Goal: Task Accomplishment & Management: Use online tool/utility

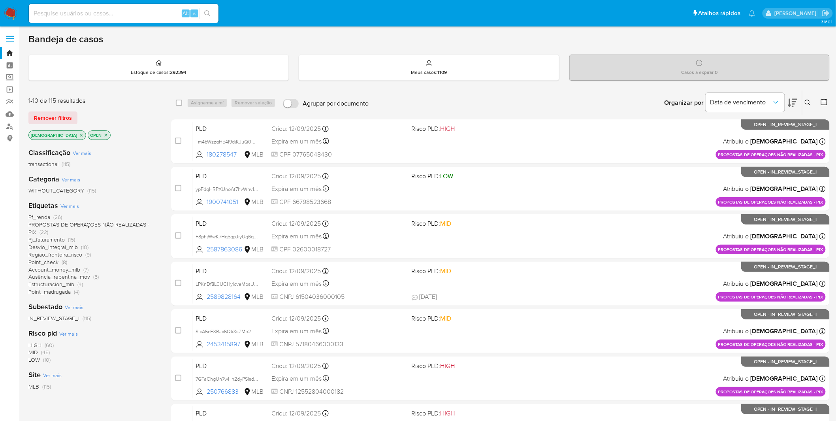
click at [10, 12] on img at bounding box center [10, 13] width 13 height 13
click at [43, 214] on span "Pf_renda" at bounding box center [39, 217] width 22 height 8
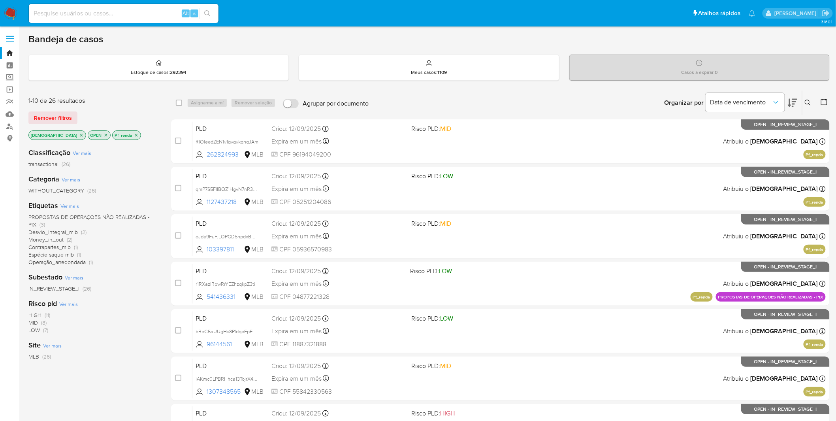
click at [135, 134] on icon "close-filter" at bounding box center [136, 135] width 3 height 3
click at [115, 134] on div "isadacostaes OPEN Pf_renda" at bounding box center [91, 135] width 126 height 11
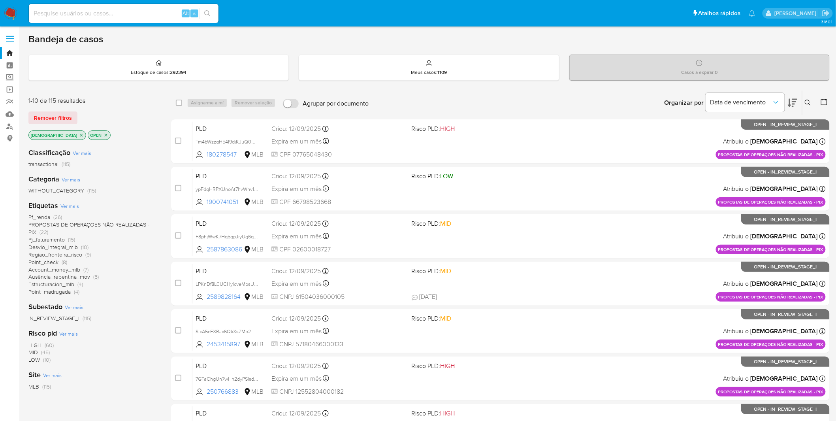
click at [74, 205] on span "Ver mais" at bounding box center [69, 205] width 19 height 7
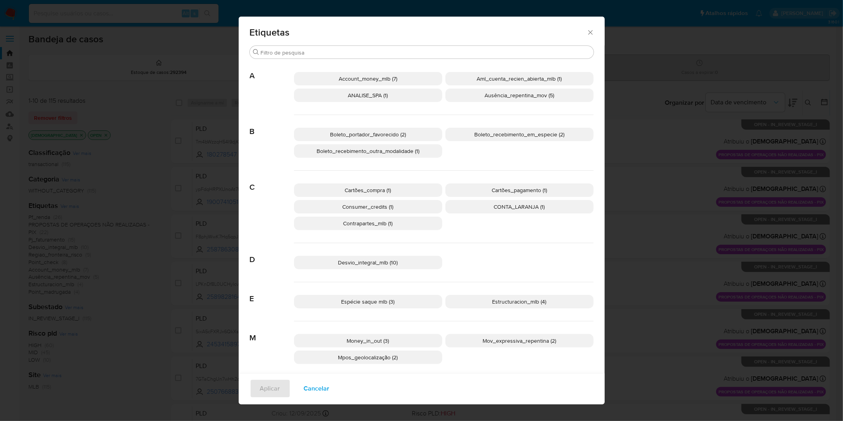
click at [306, 385] on span "Cancelar" at bounding box center [317, 388] width 26 height 17
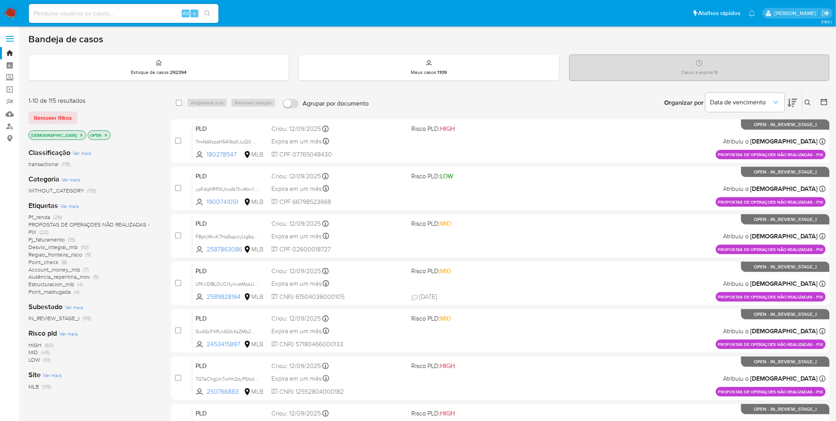
click at [160, 13] on input at bounding box center [124, 13] width 190 height 10
paste input "jUgDu45r4Ucz03NrzpJBpPdU"
type input "jUgDu45r4Ucz03NrzpJBpPdU"
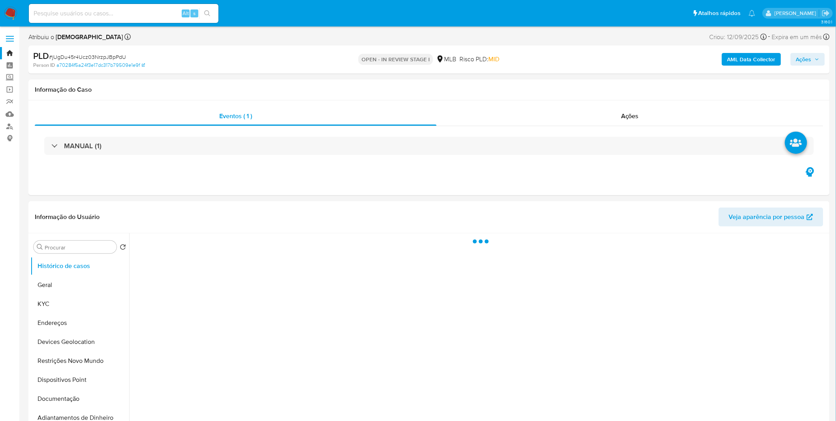
select select "10"
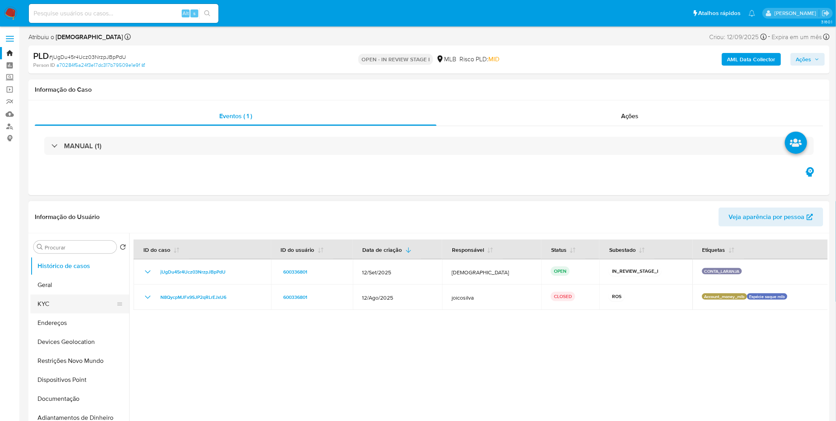
click at [73, 294] on button "KYC" at bounding box center [76, 303] width 92 height 19
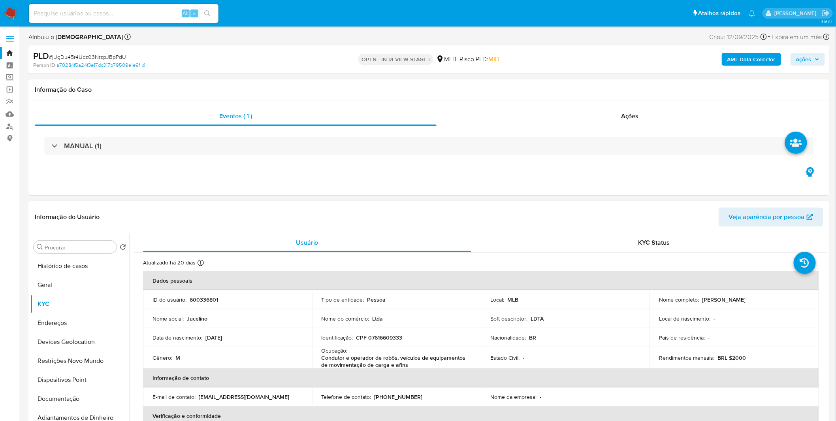
click at [417, 209] on header "Informação do Usuário Veja aparência por pessoa" at bounding box center [429, 216] width 788 height 19
click at [108, 206] on div "Informação do Usuário Veja aparência por pessoa" at bounding box center [428, 217] width 801 height 32
click at [81, 228] on div "Informação do Usuário Veja aparência por pessoa" at bounding box center [428, 217] width 801 height 32
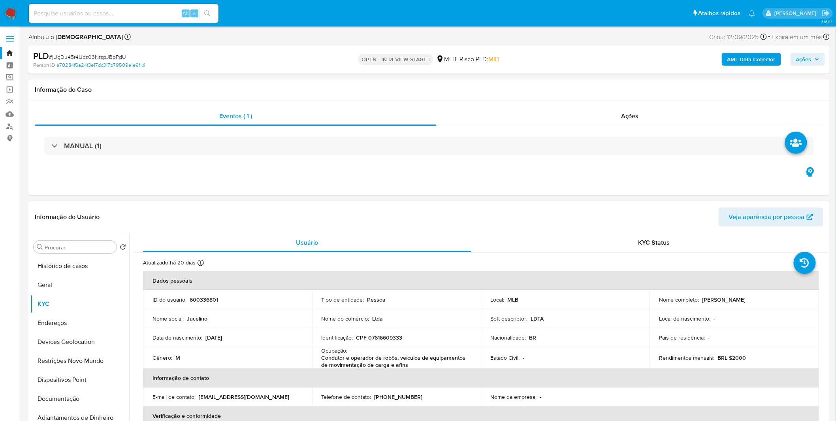
click at [75, 221] on header "Informação do Usuário Veja aparência por pessoa" at bounding box center [429, 216] width 788 height 19
click at [75, 220] on header "Informação do Usuário Veja aparência por pessoa" at bounding box center [429, 216] width 788 height 19
click at [75, 220] on h1 "Informação do Usuário" at bounding box center [67, 217] width 65 height 8
click at [81, 217] on h1 "Informação do Usuário" at bounding box center [67, 217] width 65 height 8
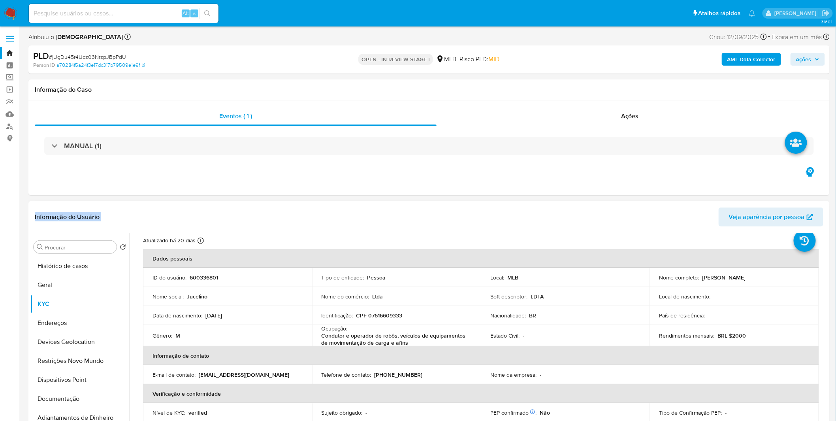
scroll to position [44, 0]
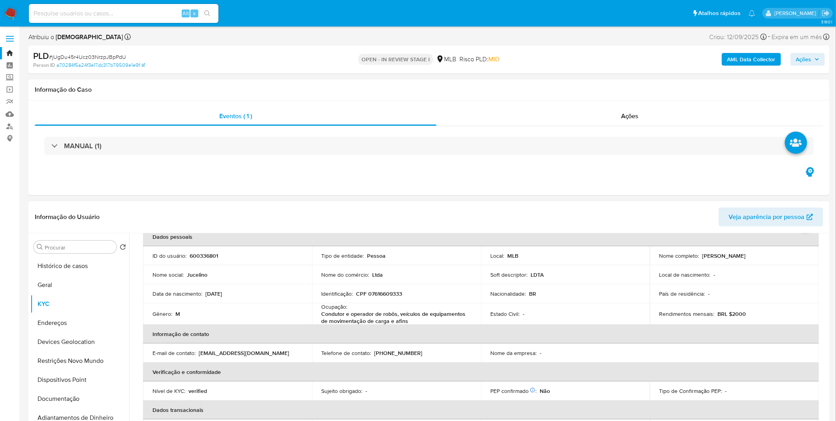
click at [389, 314] on p "Condutor e operador de robôs, veículos de equipamentos de movimentação de carga…" at bounding box center [395, 317] width 147 height 14
click at [391, 308] on div "Ocupação : Condutor e operador de robôs, veículos de equipamentos de movimentaç…" at bounding box center [397, 313] width 150 height 21
click at [756, 59] on b "AML Data Collector" at bounding box center [751, 59] width 48 height 13
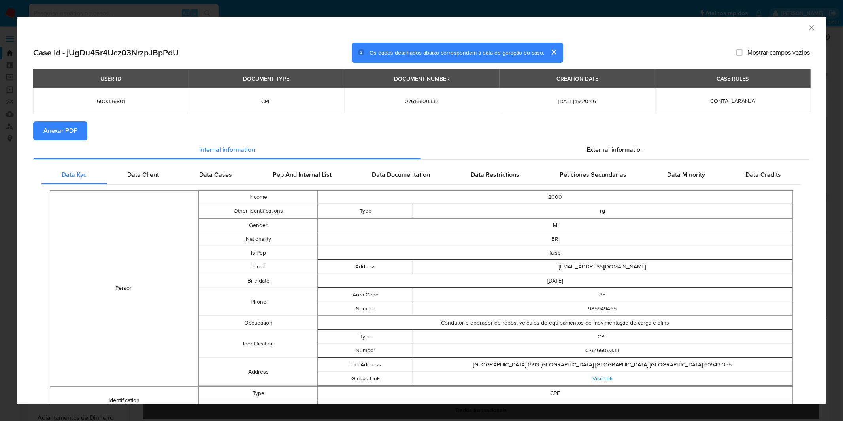
click at [72, 137] on span "Anexar PDF" at bounding box center [60, 130] width 34 height 17
click at [286, 12] on div "AML Data Collector Case Id - jUgDu45r4Ucz03NrzpJBpPdU Os dados detalhados abaix…" at bounding box center [421, 210] width 843 height 421
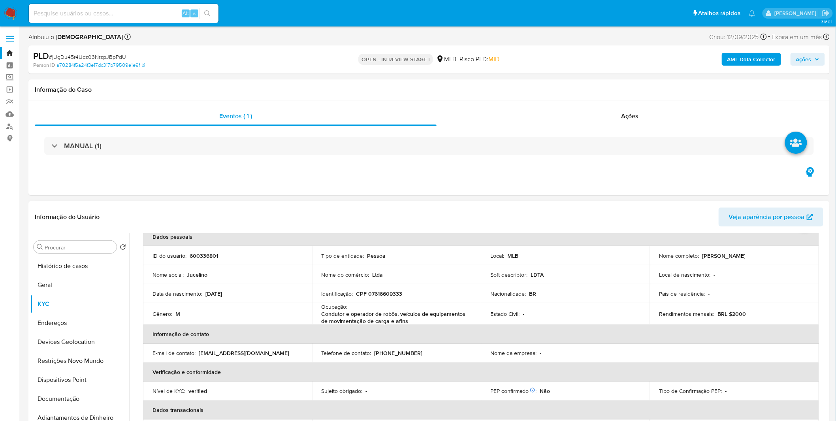
click at [346, 314] on p "Condutor e operador de robôs, veículos de equipamentos de movimentação de carga…" at bounding box center [395, 317] width 147 height 14
click at [346, 315] on p "Condutor e operador de robôs, veículos de equipamentos de movimentação de carga…" at bounding box center [395, 317] width 147 height 14
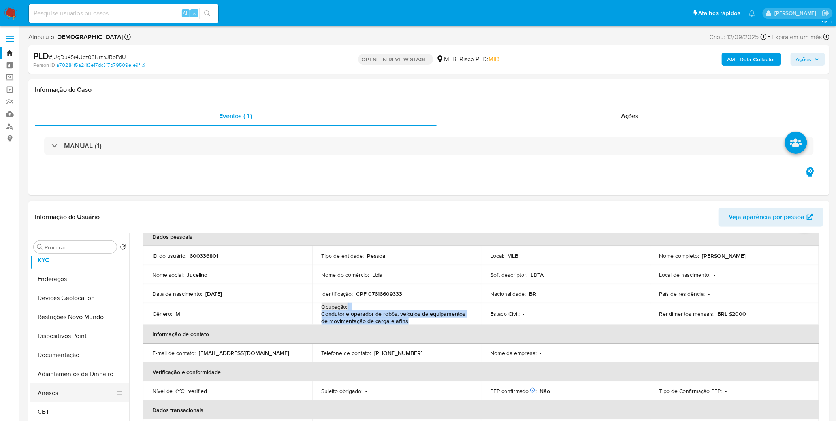
click at [49, 389] on button "Anexos" at bounding box center [76, 392] width 92 height 19
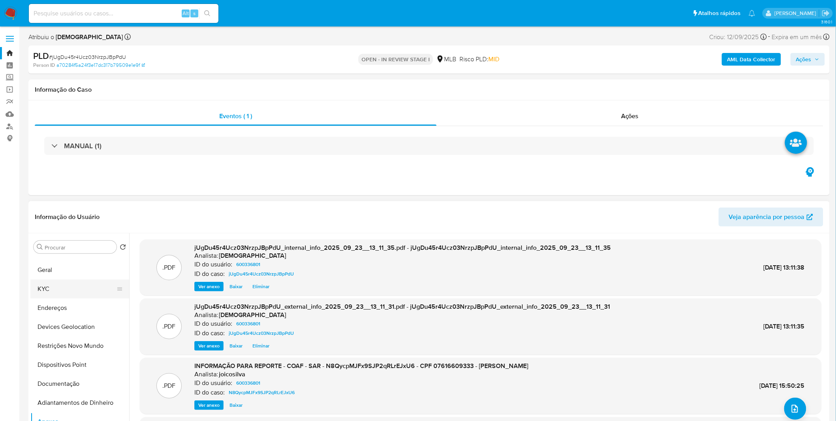
scroll to position [0, 0]
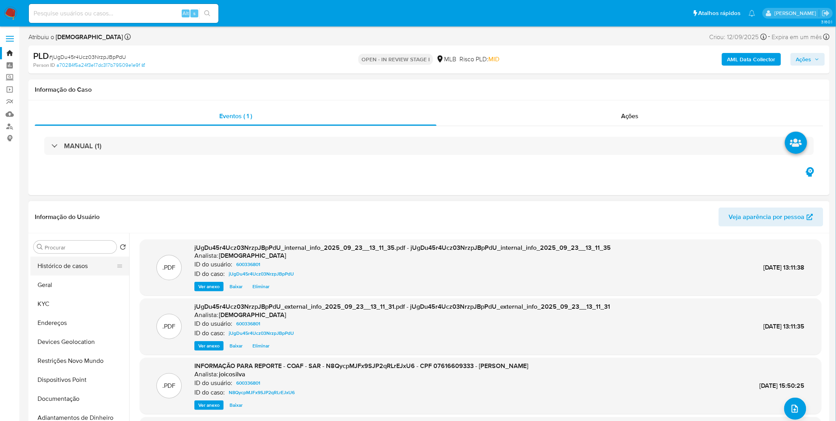
click at [66, 269] on button "Histórico de casos" at bounding box center [76, 265] width 92 height 19
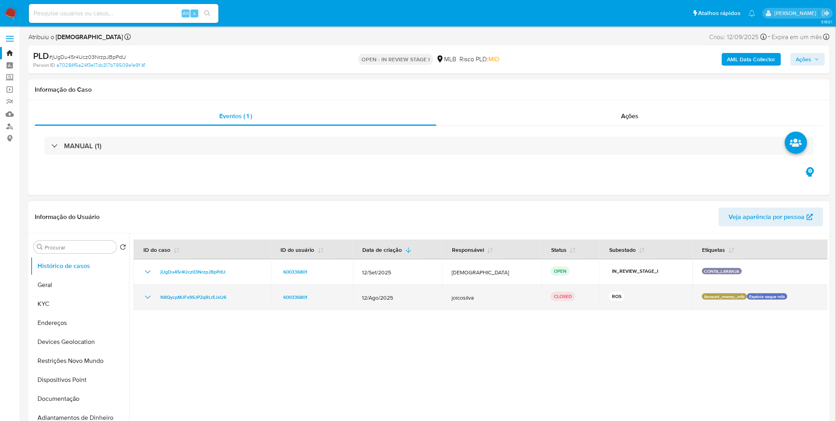
drag, startPoint x: 239, startPoint y: 299, endPoint x: 156, endPoint y: 298, distance: 83.3
click at [156, 298] on div "N8QycpMJFx9SJP2qRLrEJxU6" at bounding box center [202, 296] width 118 height 9
click at [152, 295] on div "N8QycpMJFx9SJP2qRLrEJxU6" at bounding box center [202, 296] width 118 height 9
click at [149, 296] on icon "Mostrar/Ocultar" at bounding box center [148, 296] width 6 height 3
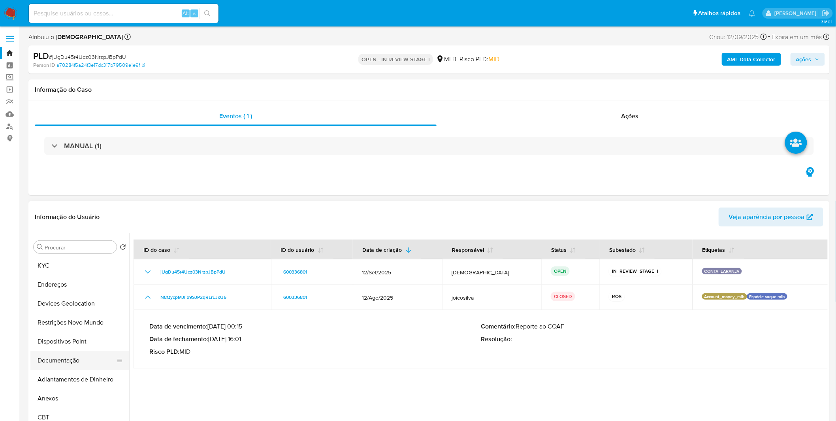
scroll to position [88, 0]
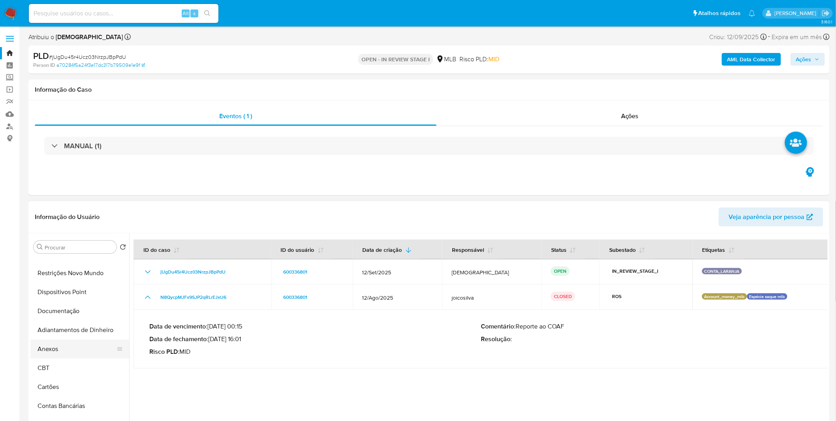
click at [67, 343] on button "Anexos" at bounding box center [76, 348] width 92 height 19
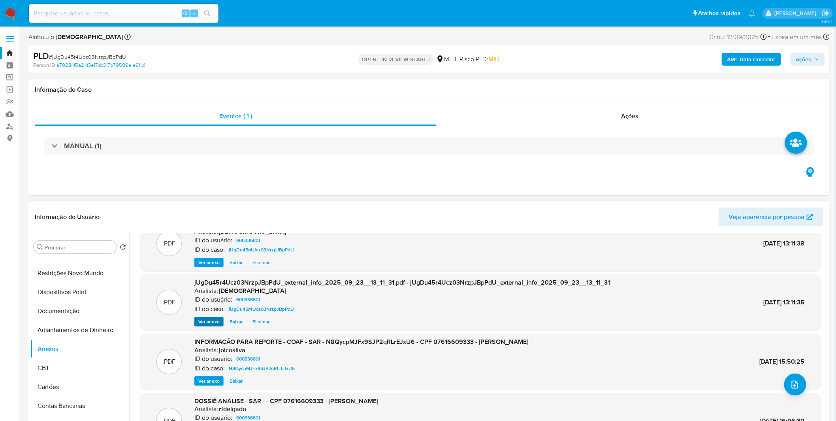
scroll to position [44, 0]
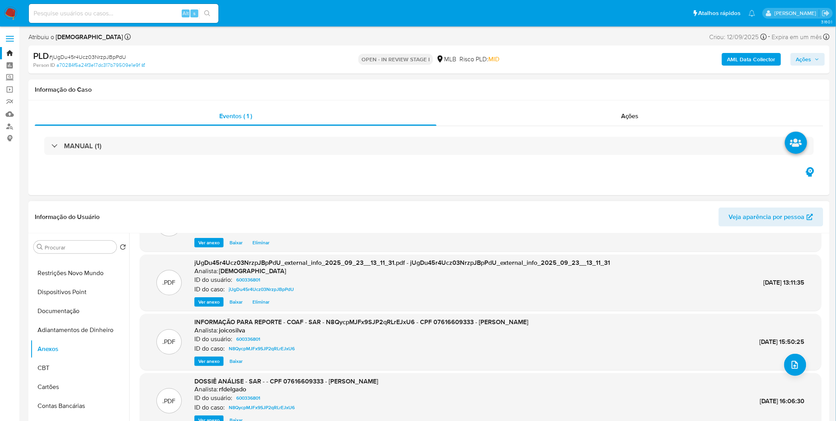
click at [211, 362] on span "Ver anexo" at bounding box center [208, 361] width 21 height 8
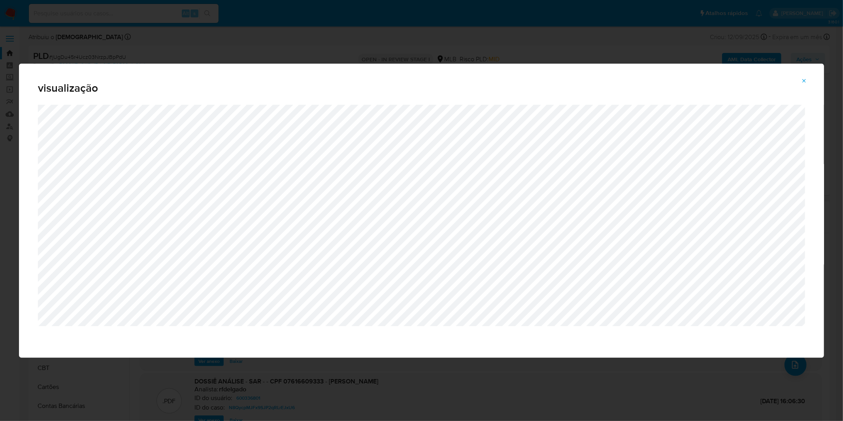
click at [809, 81] on button "Attachment preview" at bounding box center [803, 81] width 17 height 13
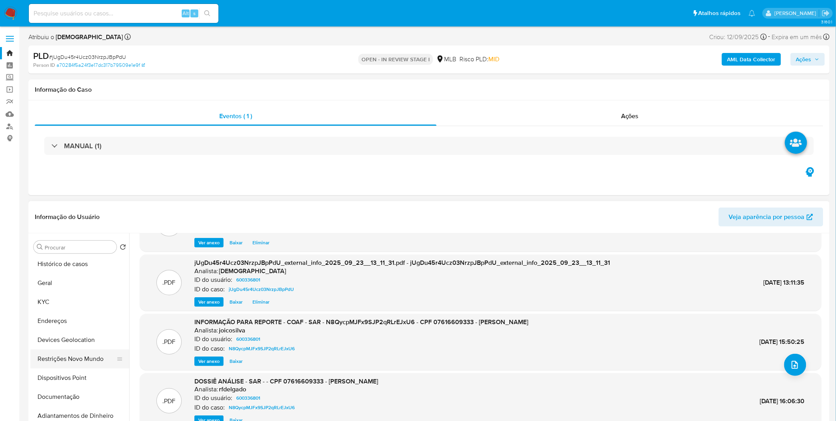
scroll to position [0, 0]
click at [92, 368] on button "Restrições Novo Mundo" at bounding box center [76, 360] width 92 height 19
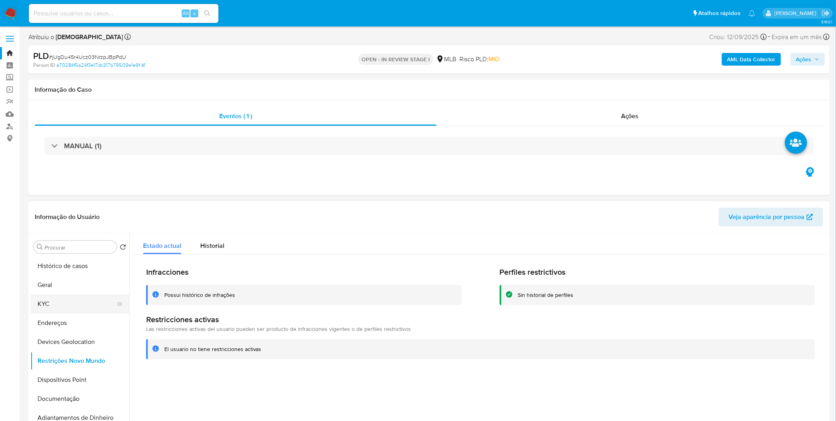
click at [44, 307] on button "KYC" at bounding box center [76, 303] width 92 height 19
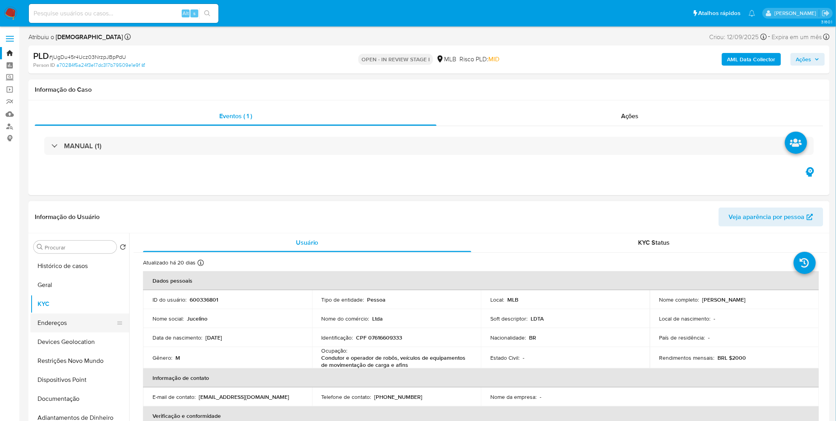
click at [43, 321] on button "Endereços" at bounding box center [76, 322] width 92 height 19
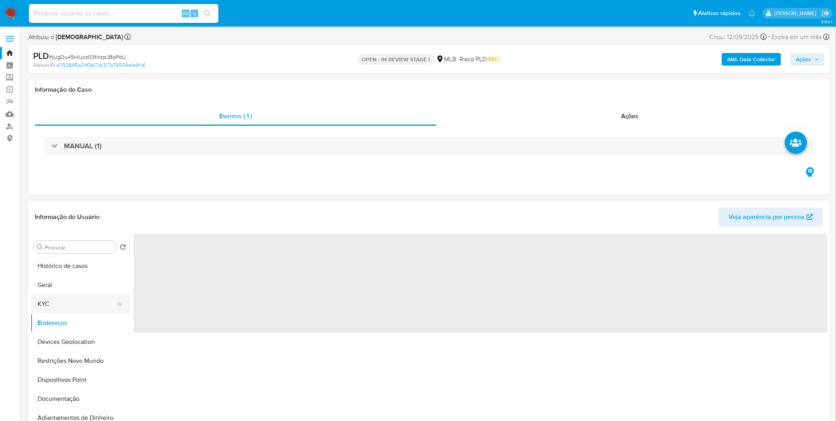
click at [58, 301] on button "KYC" at bounding box center [76, 303] width 92 height 19
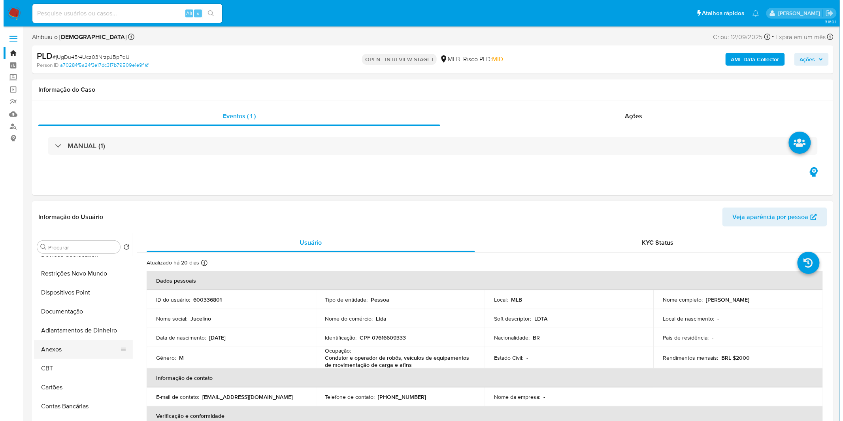
scroll to position [88, 0]
click at [58, 350] on button "Anexos" at bounding box center [76, 348] width 92 height 19
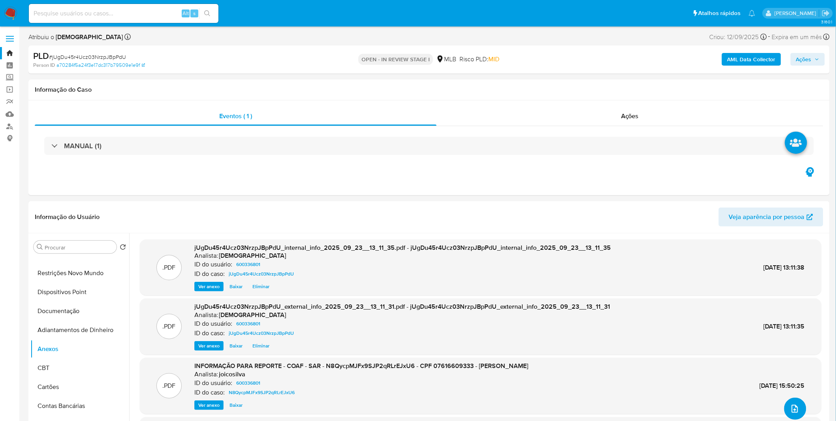
click at [787, 399] on button "upload-file" at bounding box center [795, 408] width 22 height 22
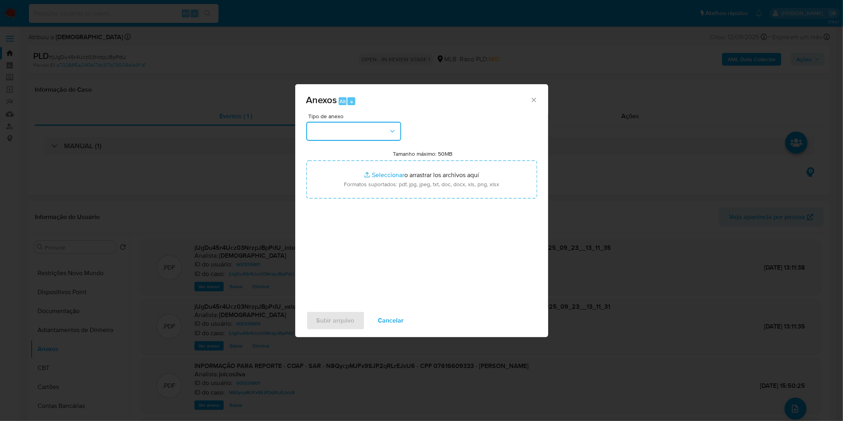
click at [367, 132] on button "button" at bounding box center [353, 131] width 95 height 19
click at [346, 207] on div "OUTROS" at bounding box center [350, 197] width 81 height 19
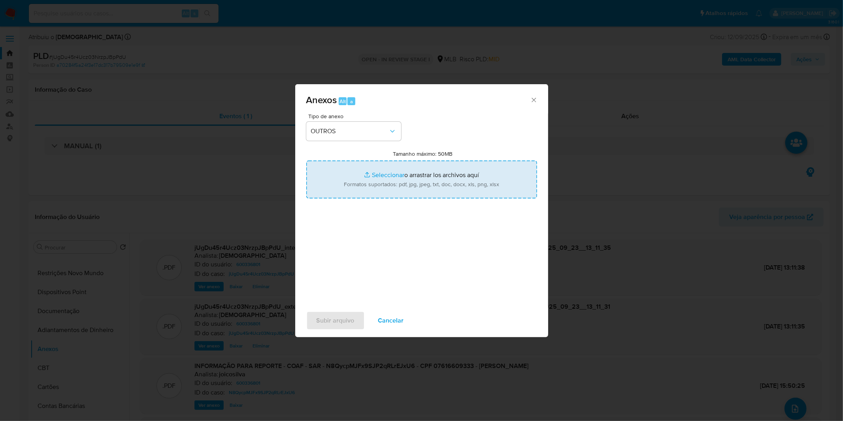
click at [363, 185] on input "Tamanho máximo: 50MB Seleccionar archivos" at bounding box center [421, 179] width 231 height 38
type input "C:\fakepath\DECLINIO - jUgDu45r4Ucz03NrzpJBpPdU - CPF 07616609333 - JUCELINO SA…"
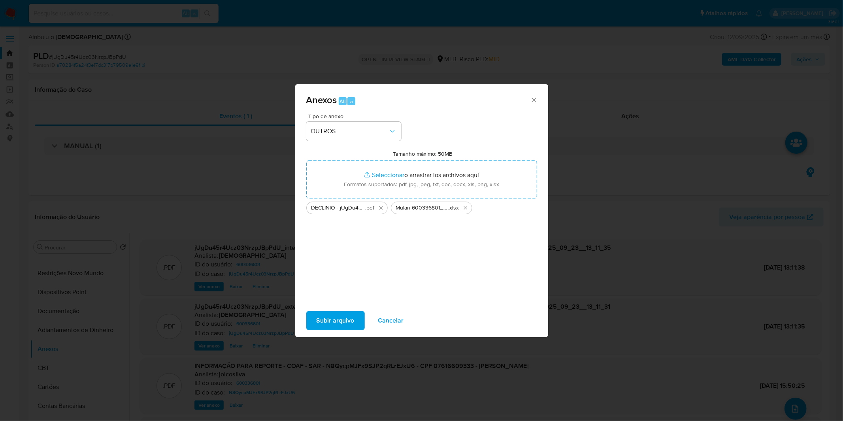
click at [328, 318] on span "Subir arquivo" at bounding box center [335, 320] width 38 height 17
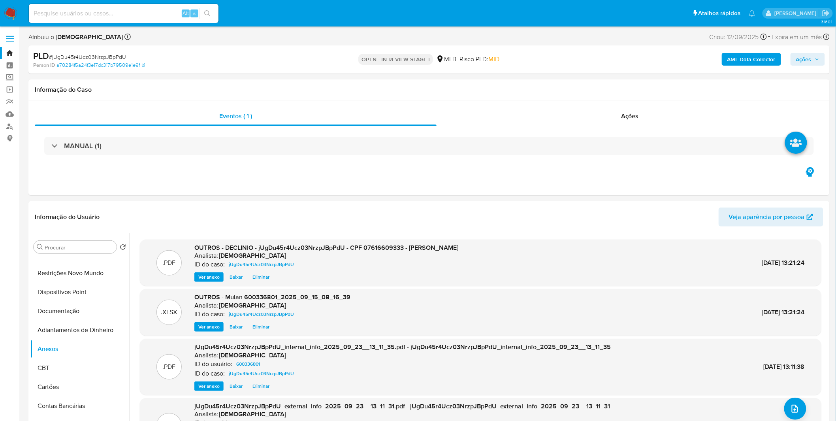
click at [801, 56] on span "Ações" at bounding box center [803, 59] width 15 height 13
click at [597, 87] on span "Resolução do caso" at bounding box center [577, 84] width 53 height 9
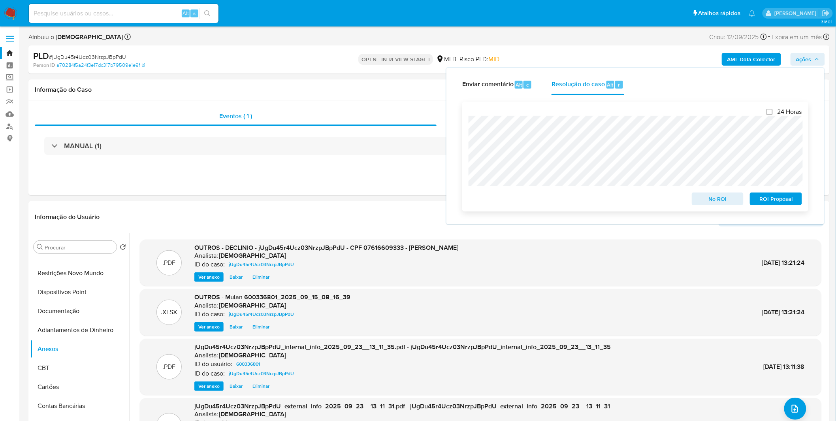
click at [706, 198] on span "No ROI" at bounding box center [717, 198] width 41 height 11
click at [706, 198] on div "No ROI" at bounding box center [717, 197] width 58 height 16
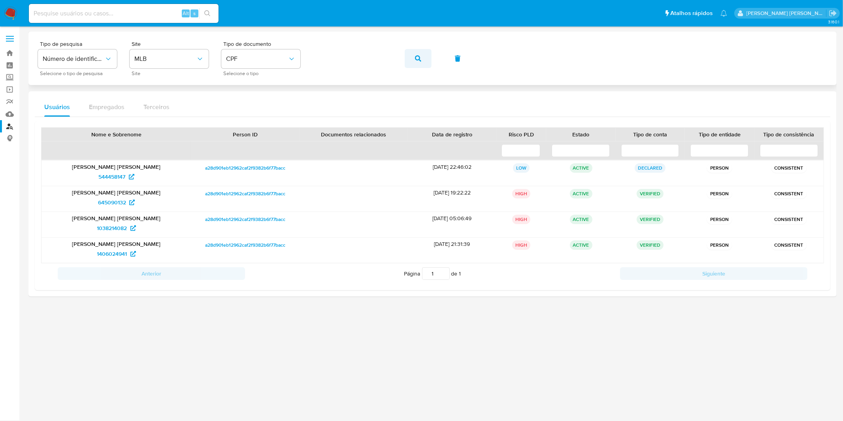
click at [423, 61] on button "button" at bounding box center [417, 58] width 27 height 19
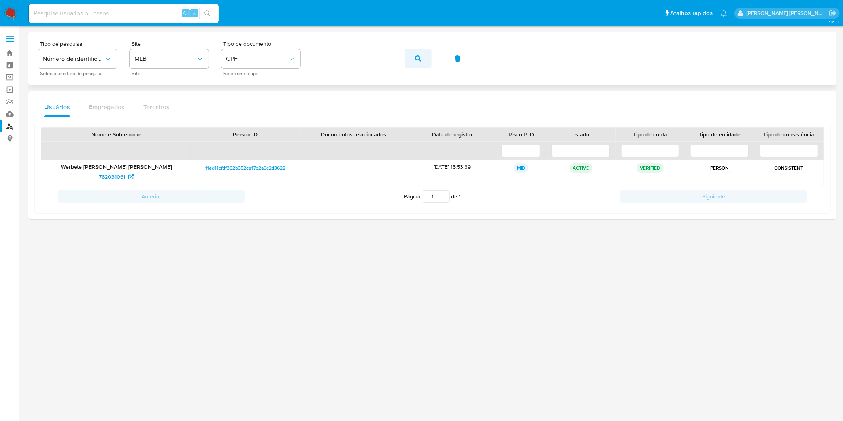
click at [423, 60] on button "button" at bounding box center [417, 58] width 27 height 19
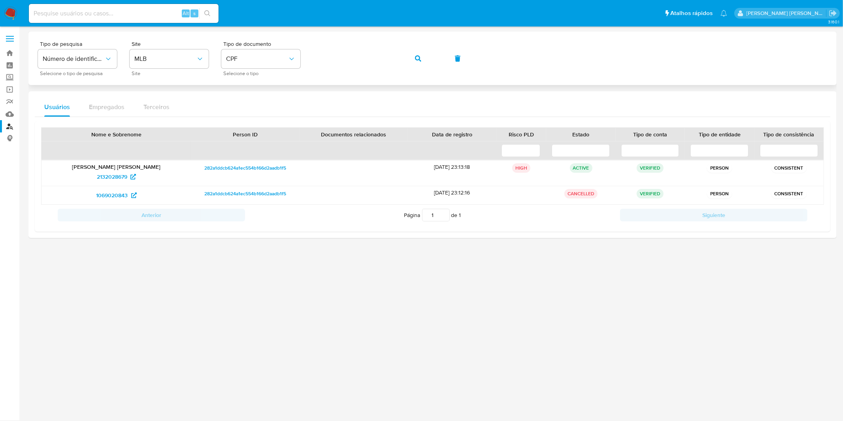
click at [411, 55] on button "button" at bounding box center [417, 58] width 27 height 19
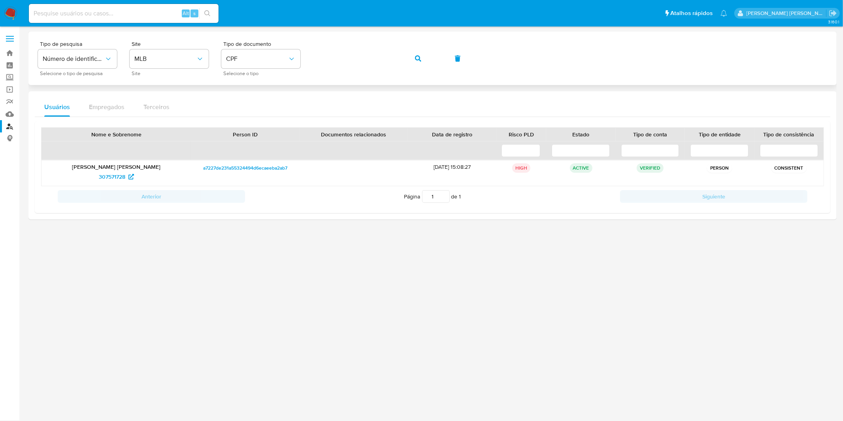
click at [412, 56] on button "button" at bounding box center [417, 58] width 27 height 19
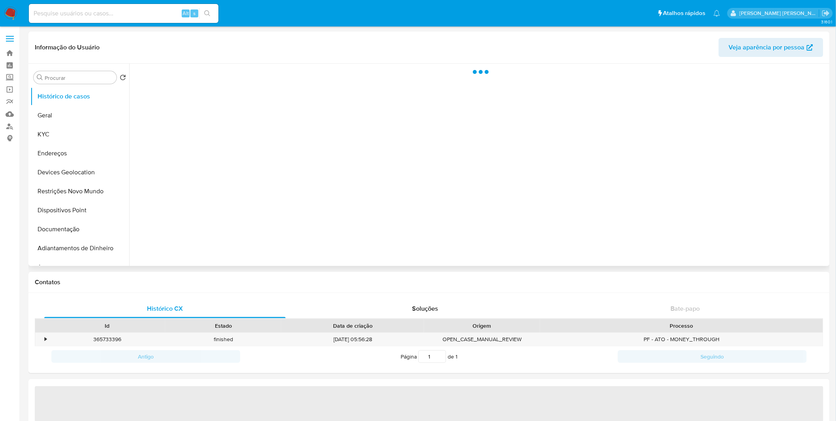
select select "10"
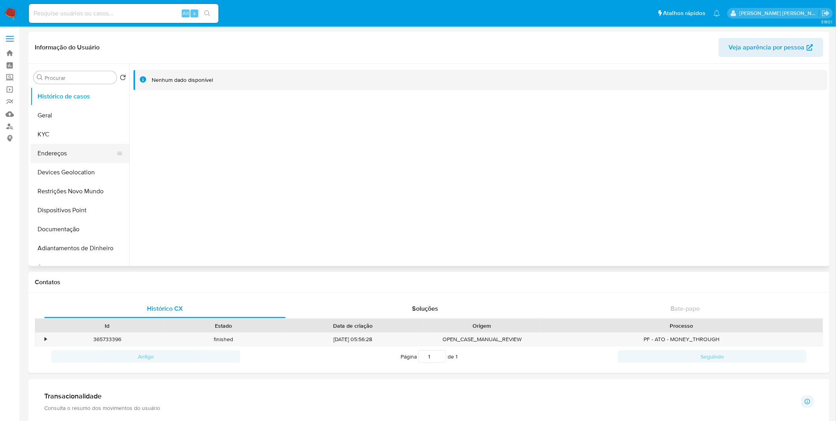
click at [103, 145] on button "Endereços" at bounding box center [76, 153] width 92 height 19
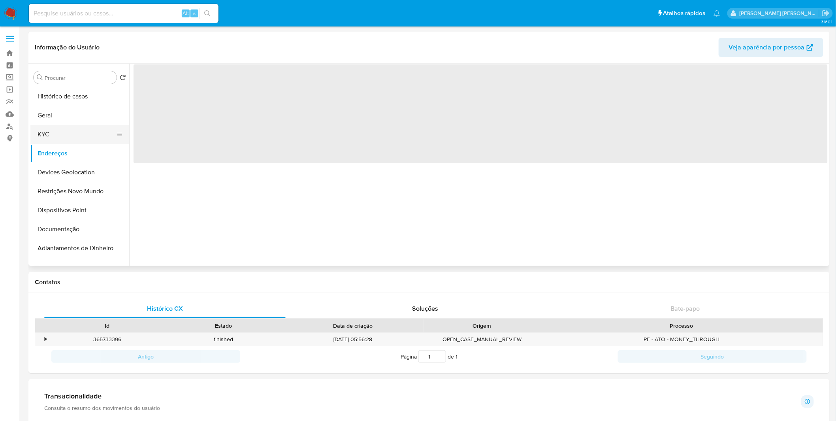
click at [103, 138] on button "KYC" at bounding box center [76, 134] width 92 height 19
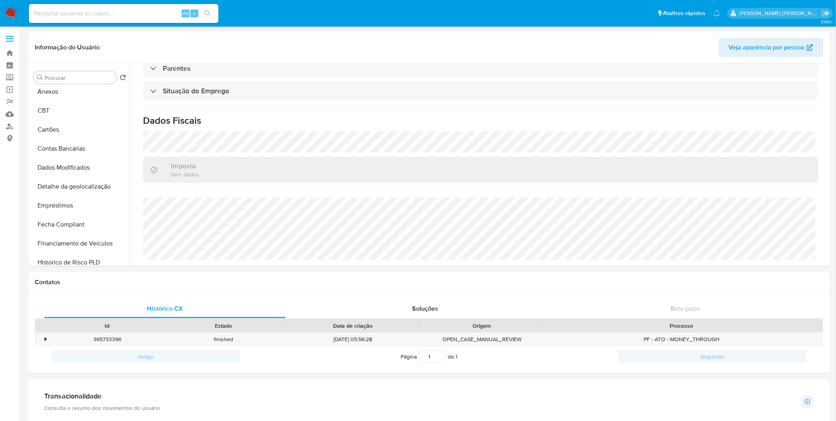
scroll to position [339, 0]
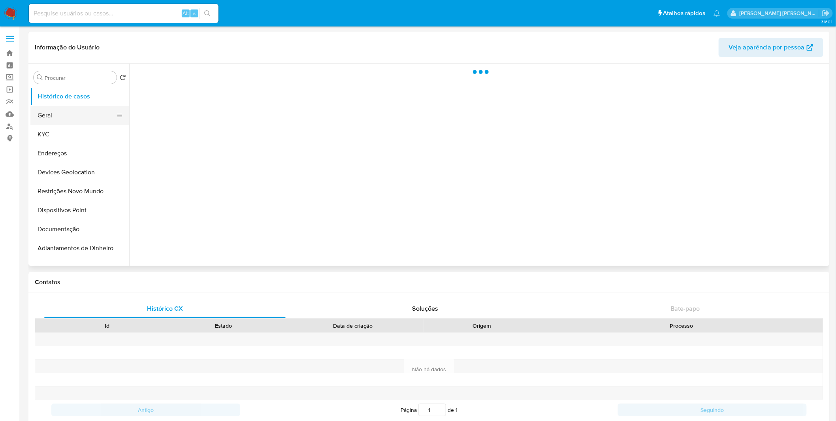
select select "10"
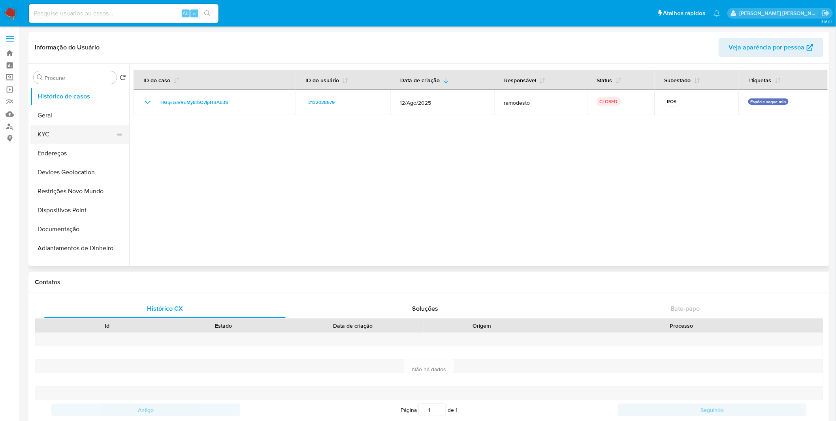
click at [68, 132] on button "KYC" at bounding box center [76, 134] width 92 height 19
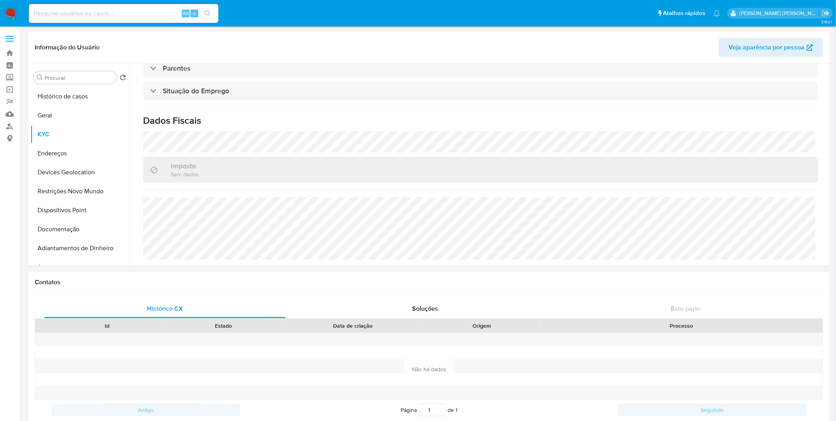
scroll to position [329, 0]
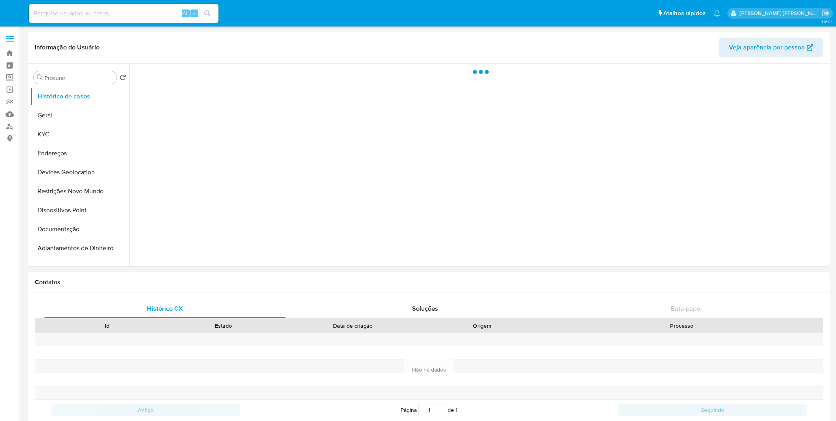
select select "10"
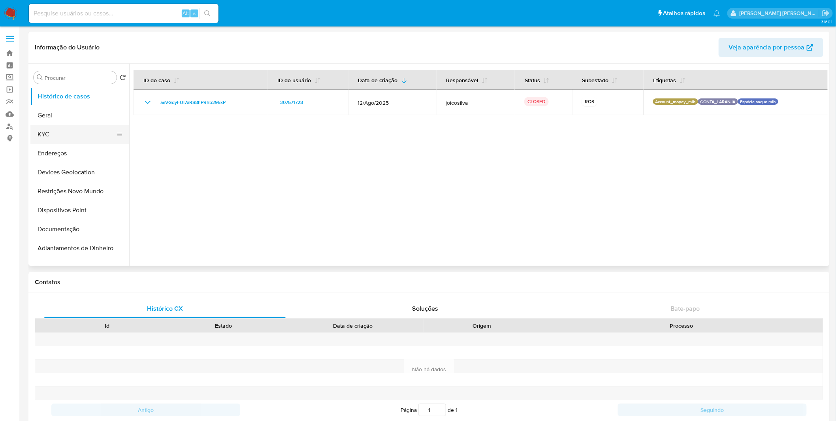
click at [83, 135] on button "KYC" at bounding box center [76, 134] width 92 height 19
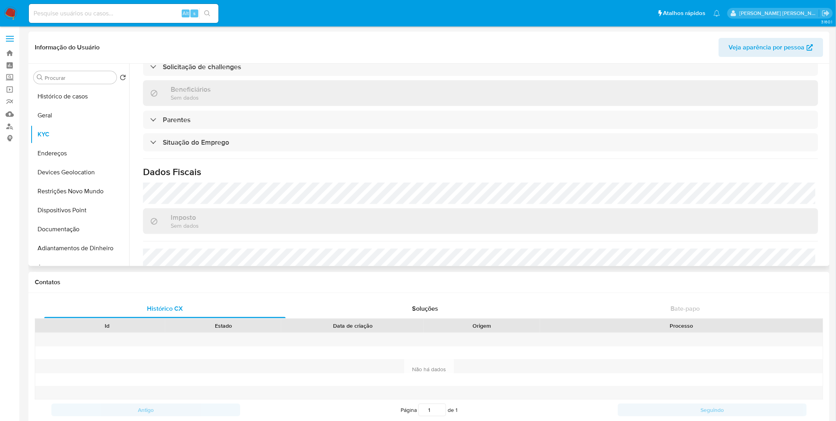
scroll to position [329, 0]
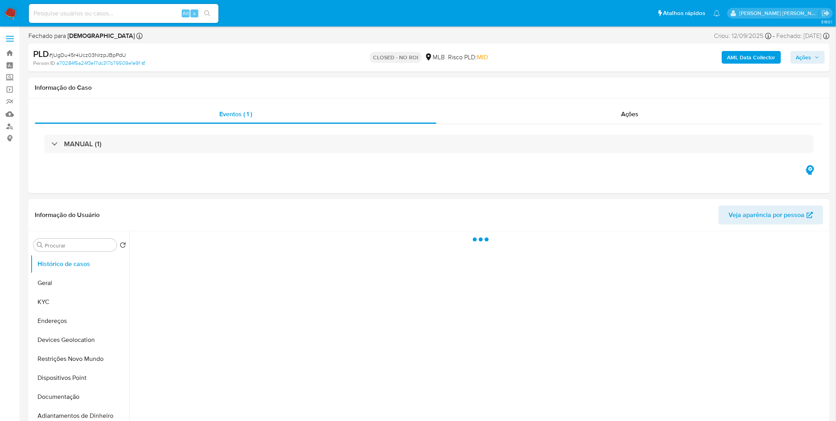
select select "10"
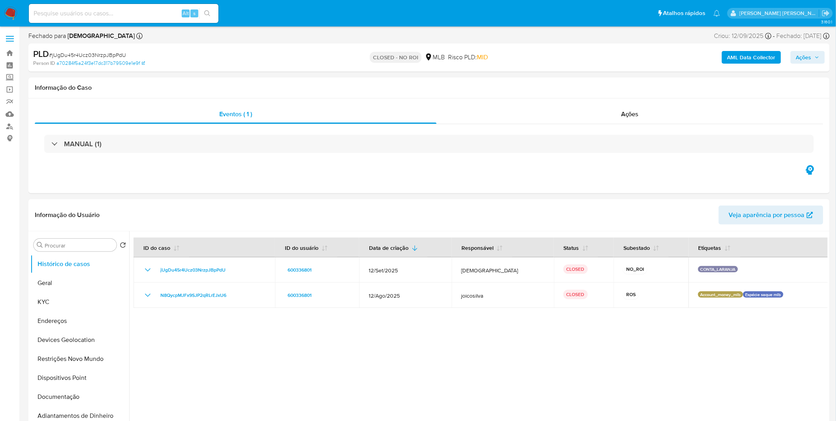
click at [10, 16] on img at bounding box center [10, 13] width 13 height 13
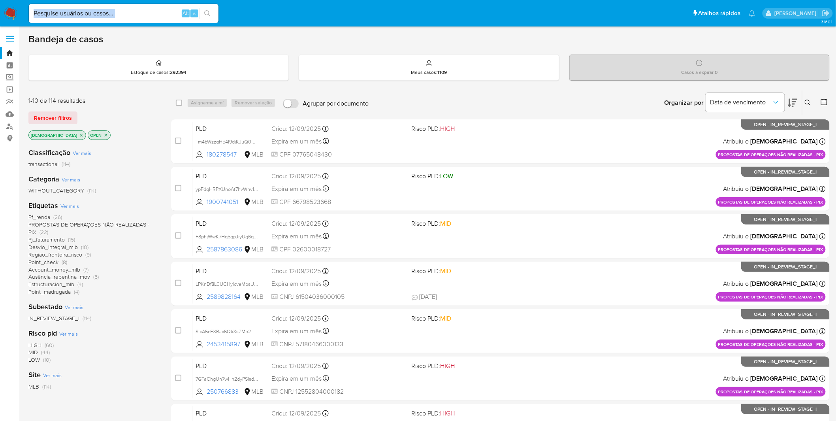
drag, startPoint x: 132, startPoint y: 18, endPoint x: 133, endPoint y: 13, distance: 5.0
click at [132, 17] on div "Alt s" at bounding box center [124, 13] width 190 height 19
click at [132, 16] on input at bounding box center [124, 13] width 190 height 10
paste input "LPKnDf8L0UCHylcveMpsUiXx"
type input "LPKnDf8L0UCHylcveMpsUiXx"
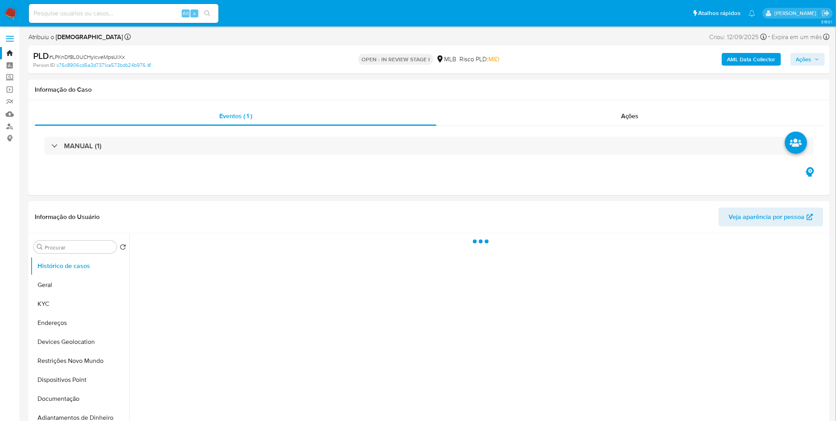
select select "10"
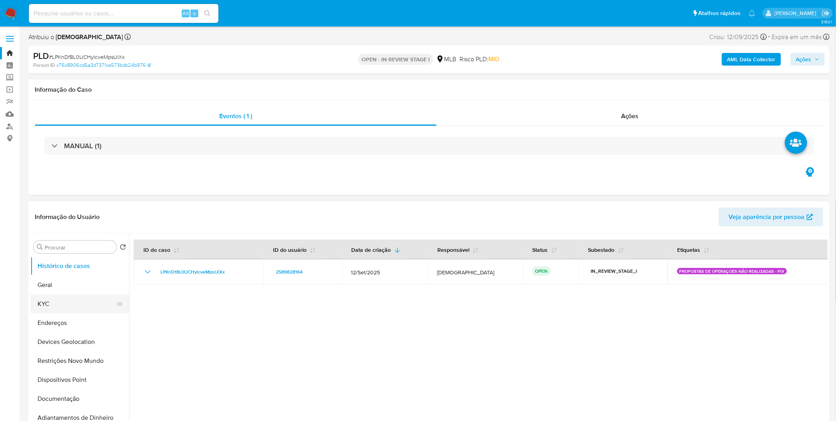
click at [84, 297] on button "KYC" at bounding box center [76, 303] width 92 height 19
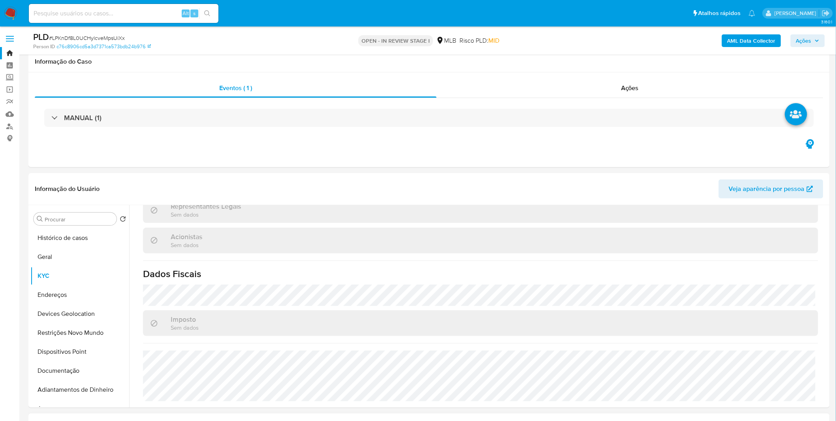
scroll to position [219, 0]
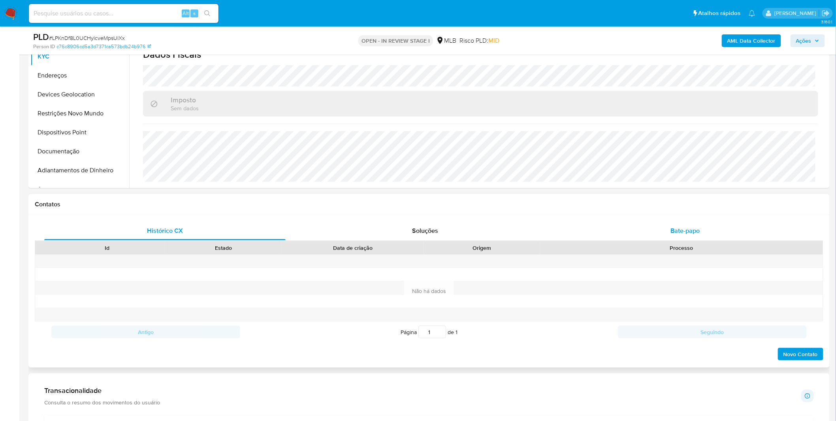
click at [617, 237] on div "Bate-papo" at bounding box center [684, 230] width 241 height 19
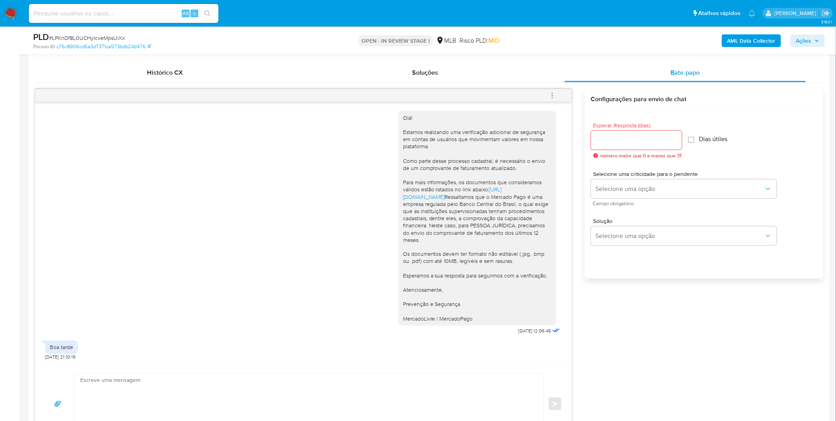
scroll to position [386, 0]
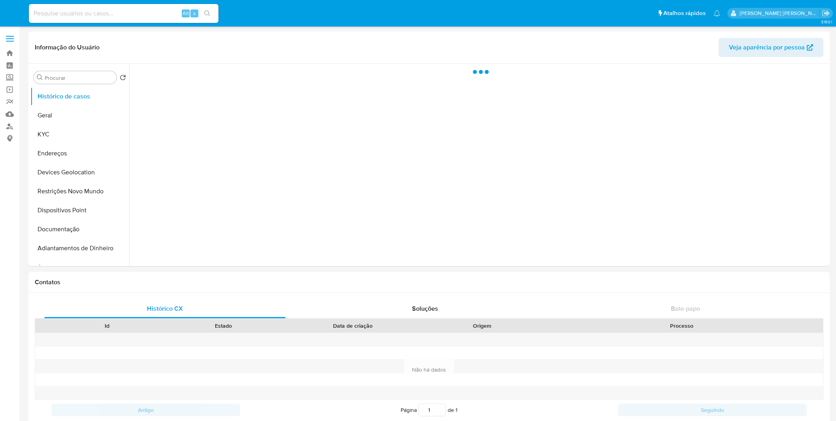
select select "10"
